Goal: Transaction & Acquisition: Purchase product/service

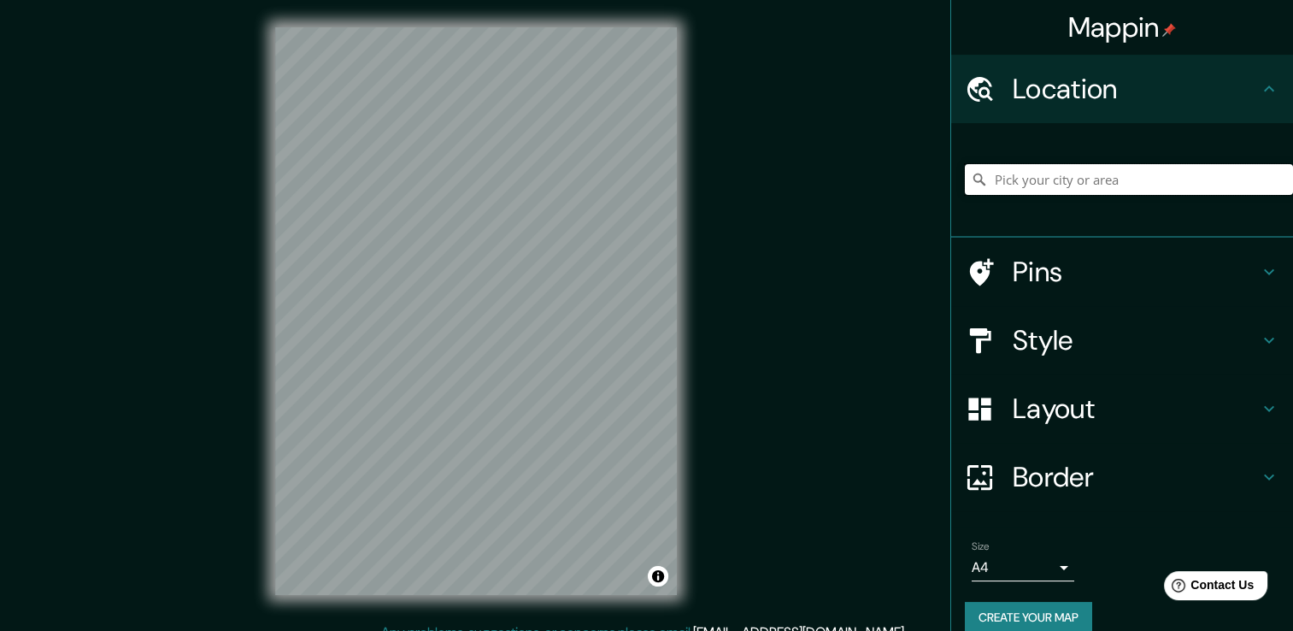
click at [1095, 185] on input "Pick your city or area" at bounding box center [1129, 179] width 328 height 31
drag, startPoint x: 1038, startPoint y: 153, endPoint x: 1042, endPoint y: 179, distance: 26.8
click at [1038, 158] on div at bounding box center [1129, 179] width 328 height 85
click at [1042, 183] on input "Pick your city or area" at bounding box center [1129, 179] width 328 height 31
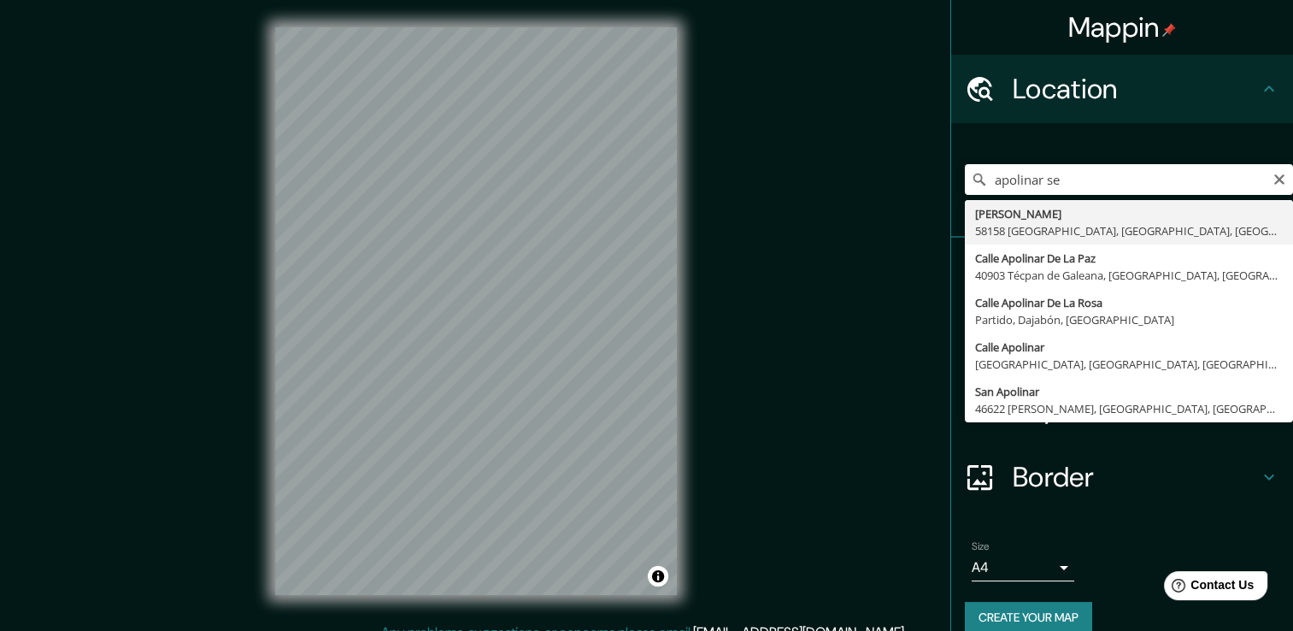
type input "[PERSON_NAME], 58158 [GEOGRAPHIC_DATA], [GEOGRAPHIC_DATA], [GEOGRAPHIC_DATA]"
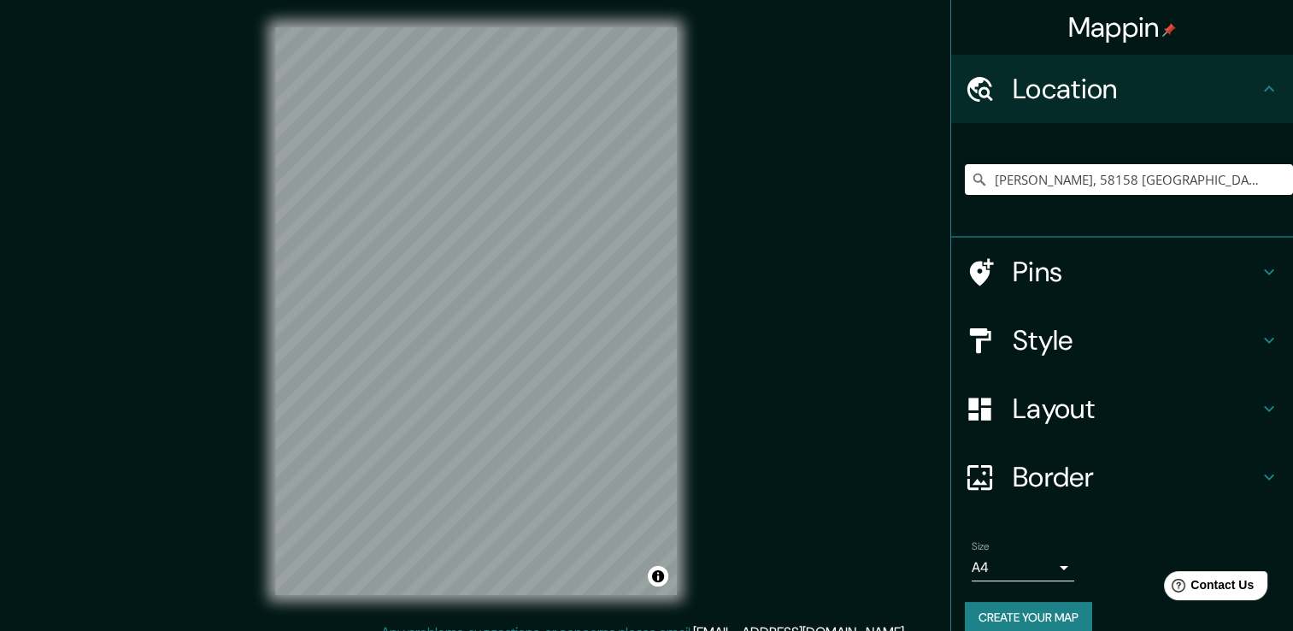
click at [1131, 336] on h4 "Style" at bounding box center [1136, 340] width 246 height 34
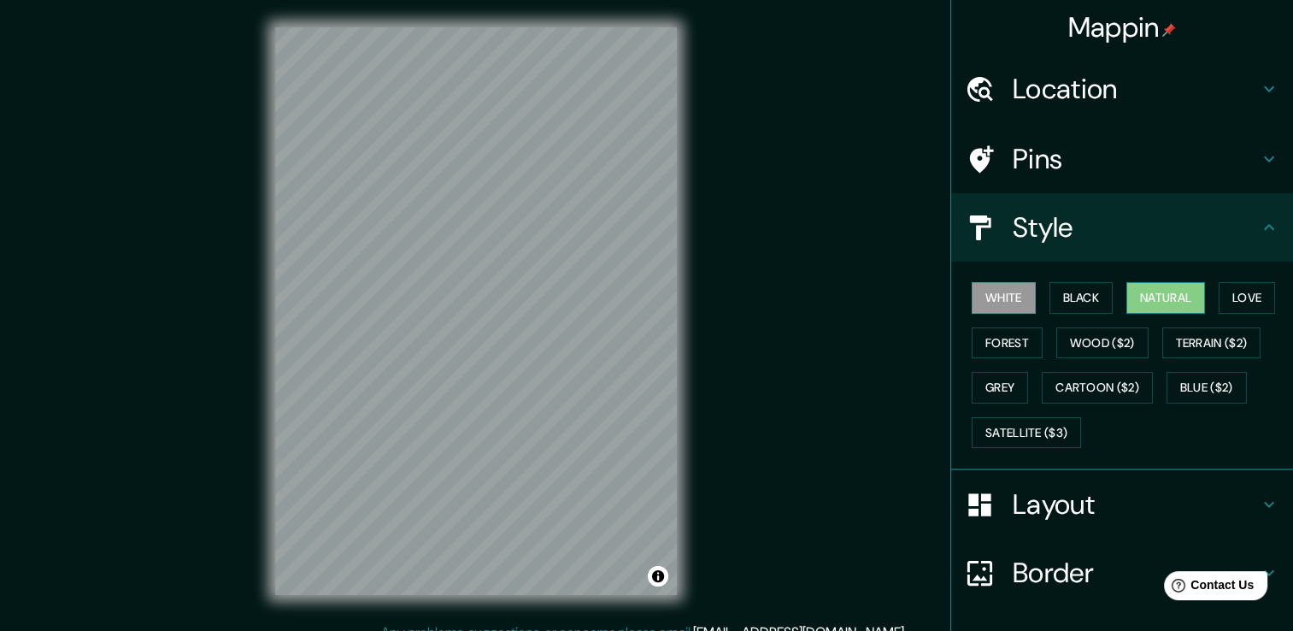
click at [1162, 299] on button "Natural" at bounding box center [1165, 298] width 79 height 32
click at [1104, 299] on div "White Black Natural Love Forest Wood ($2) Terrain ($2) Grey Cartoon ($2) Blue (…" at bounding box center [1129, 364] width 328 height 179
click at [1060, 304] on button "Black" at bounding box center [1081, 298] width 64 height 32
click at [1026, 302] on div "White Black Natural Love Forest Wood ($2) Terrain ($2) Grey Cartoon ($2) Blue (…" at bounding box center [1129, 364] width 328 height 179
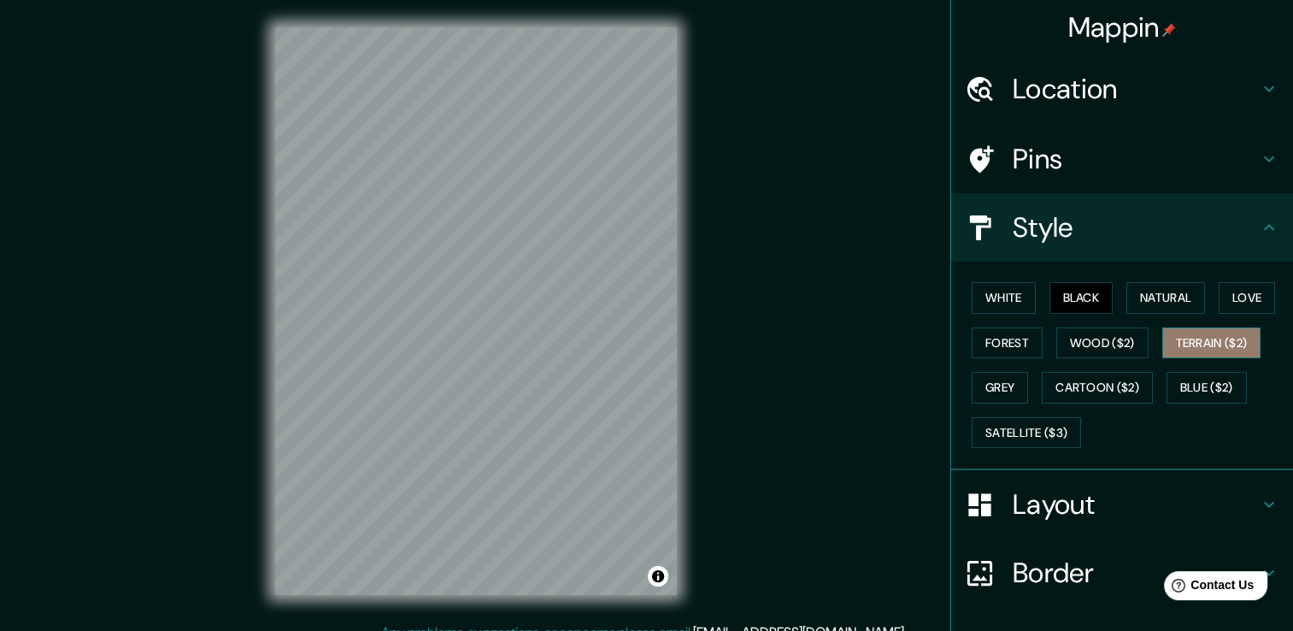
click at [1162, 330] on button "Terrain ($2)" at bounding box center [1211, 343] width 99 height 32
click at [1115, 341] on button "Wood ($2)" at bounding box center [1102, 343] width 92 height 32
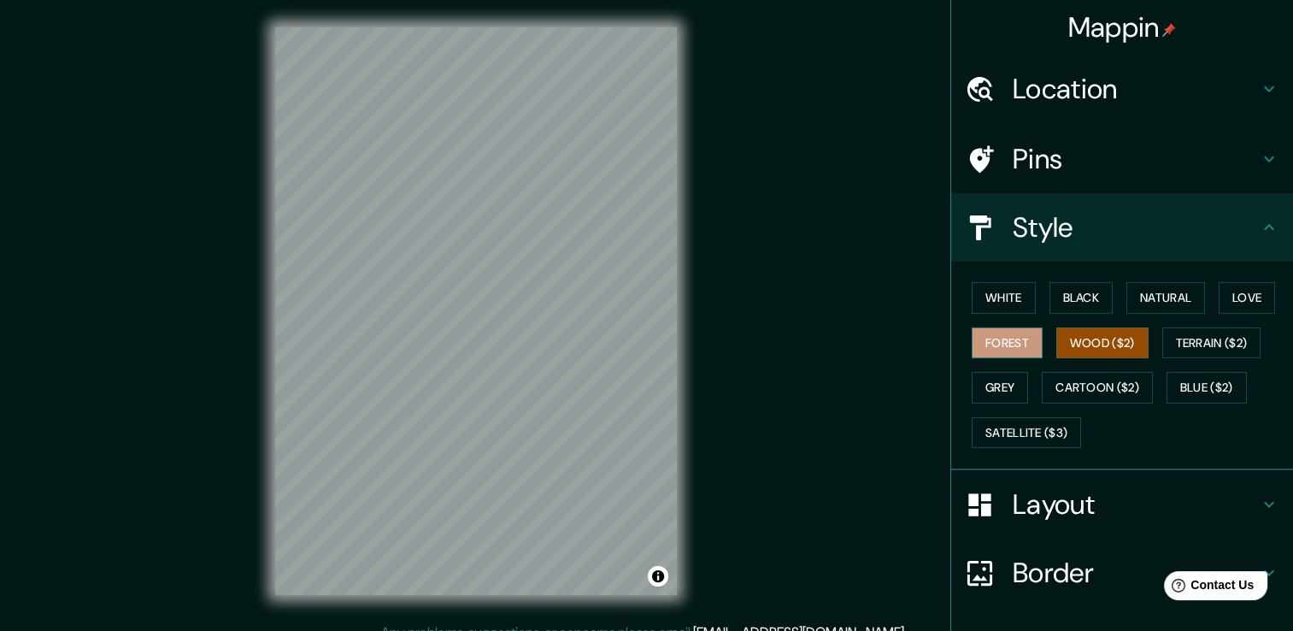
click at [1011, 349] on button "Forest" at bounding box center [1007, 343] width 71 height 32
click at [983, 391] on button "Grey" at bounding box center [1000, 388] width 56 height 32
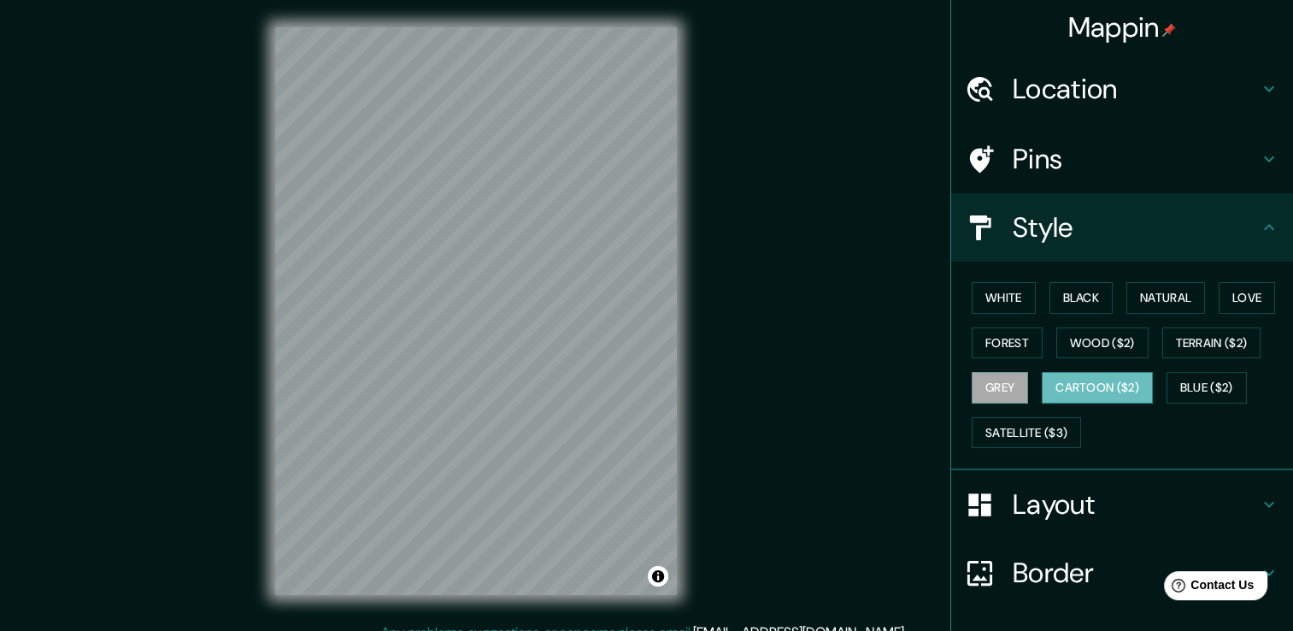
click at [1043, 383] on button "Cartoon ($2)" at bounding box center [1097, 388] width 111 height 32
click at [988, 393] on button "Grey" at bounding box center [1000, 388] width 56 height 32
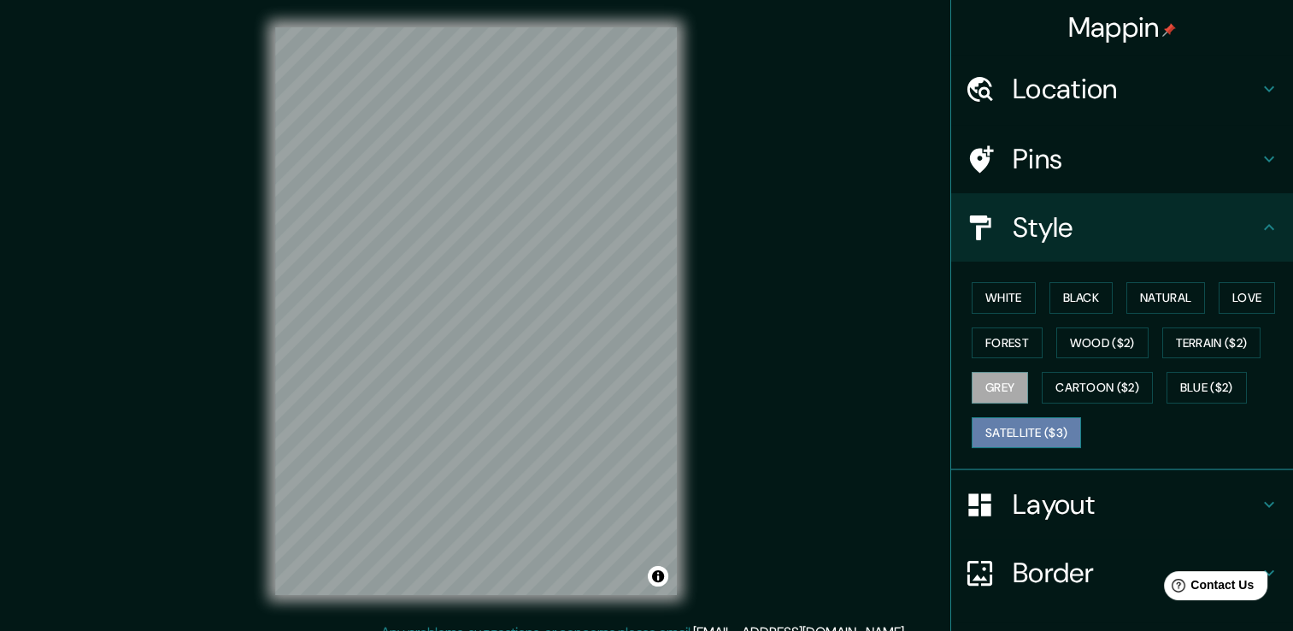
click at [1002, 423] on button "Satellite ($3)" at bounding box center [1026, 433] width 109 height 32
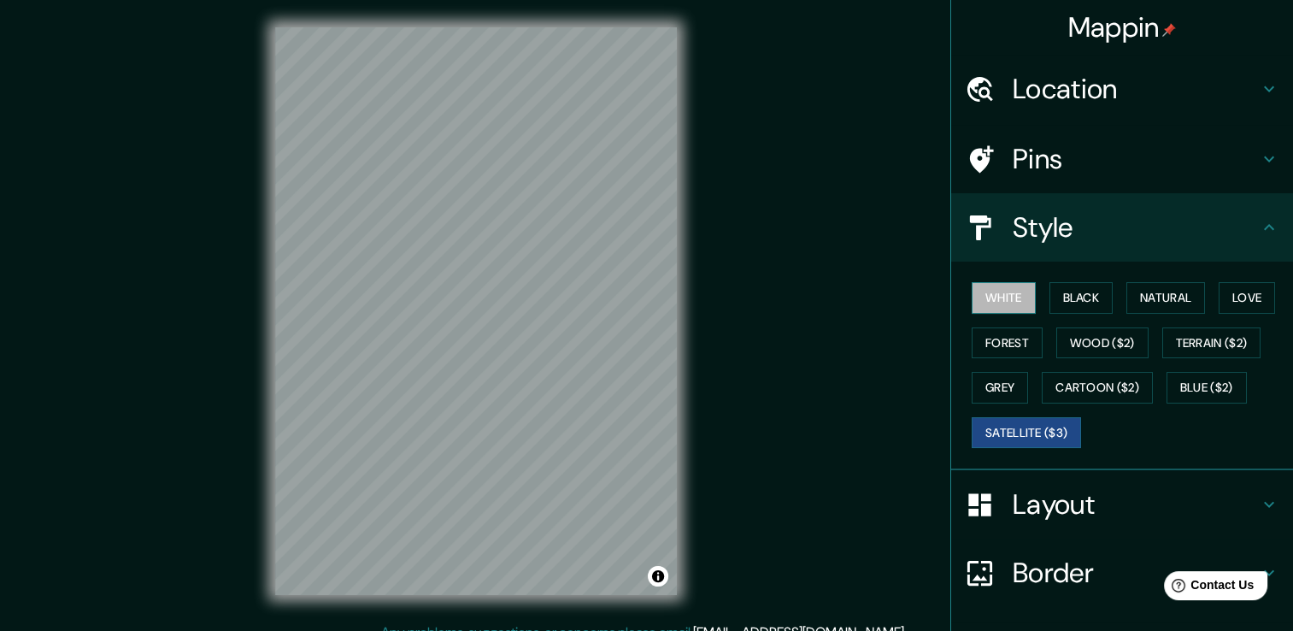
click at [986, 297] on button "White" at bounding box center [1004, 298] width 64 height 32
click at [1049, 298] on button "Black" at bounding box center [1081, 298] width 64 height 32
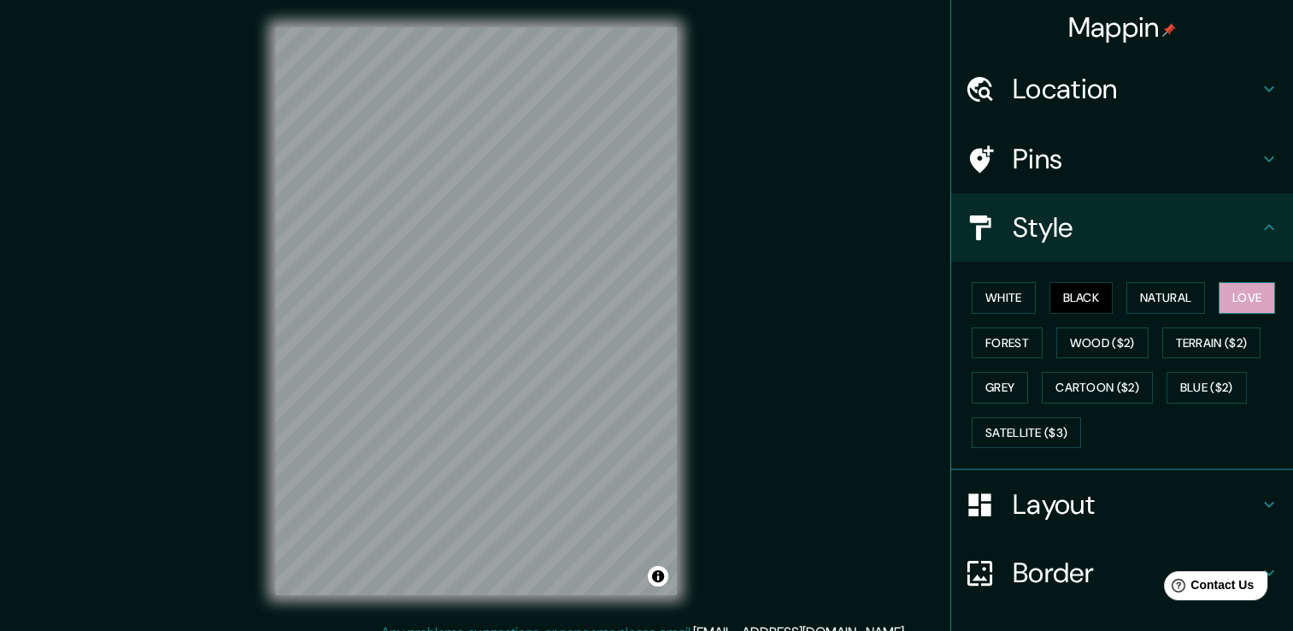
click at [1219, 293] on button "Love" at bounding box center [1247, 298] width 56 height 32
click at [1063, 303] on button "Black" at bounding box center [1081, 298] width 64 height 32
click at [1007, 436] on button "Satellite ($3)" at bounding box center [1026, 433] width 109 height 32
click at [1058, 302] on button "Black" at bounding box center [1081, 298] width 64 height 32
click at [1016, 350] on button "Forest" at bounding box center [1007, 343] width 71 height 32
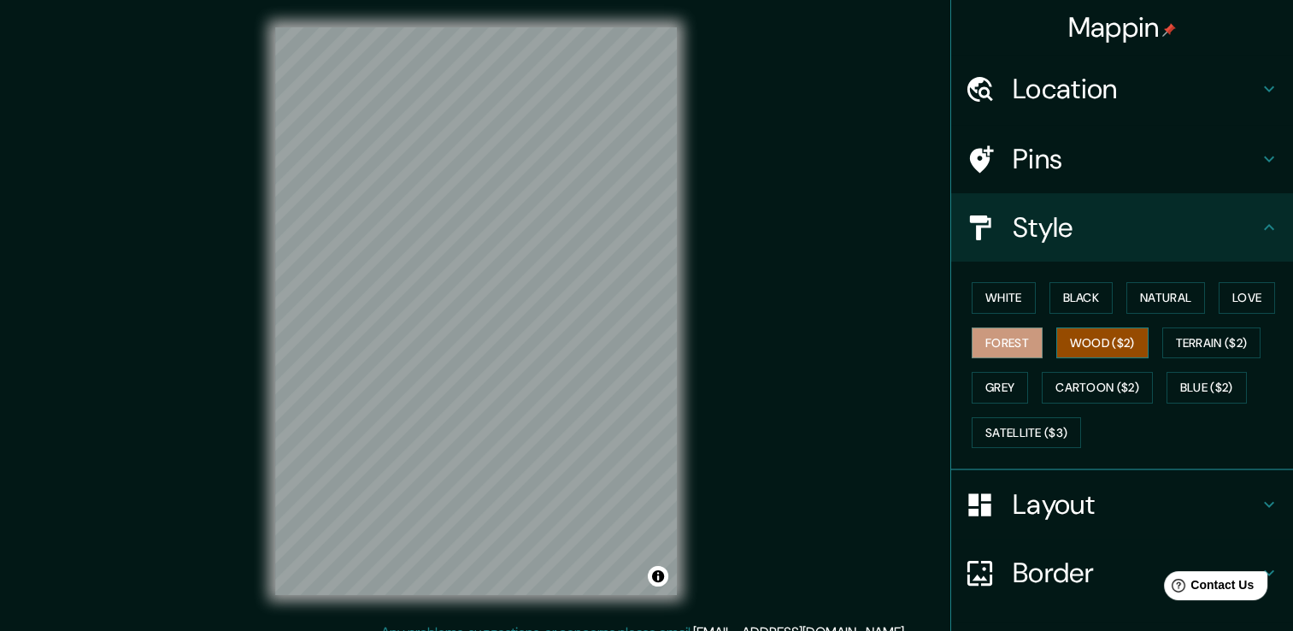
click at [1094, 336] on button "Wood ($2)" at bounding box center [1102, 343] width 92 height 32
